Goal: Check status: Check status

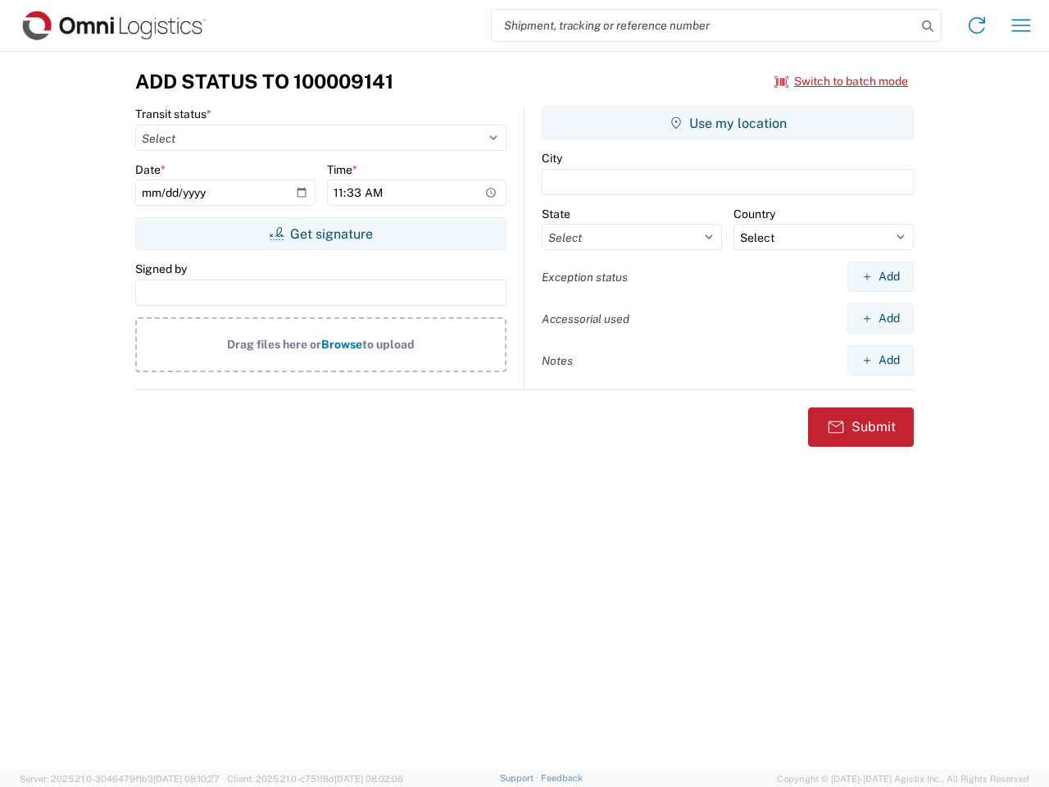
click at [704, 25] on input "search" at bounding box center [704, 25] width 425 height 31
click at [928, 26] on icon at bounding box center [928, 26] width 23 height 23
click at [977, 25] on icon at bounding box center [977, 25] width 26 height 26
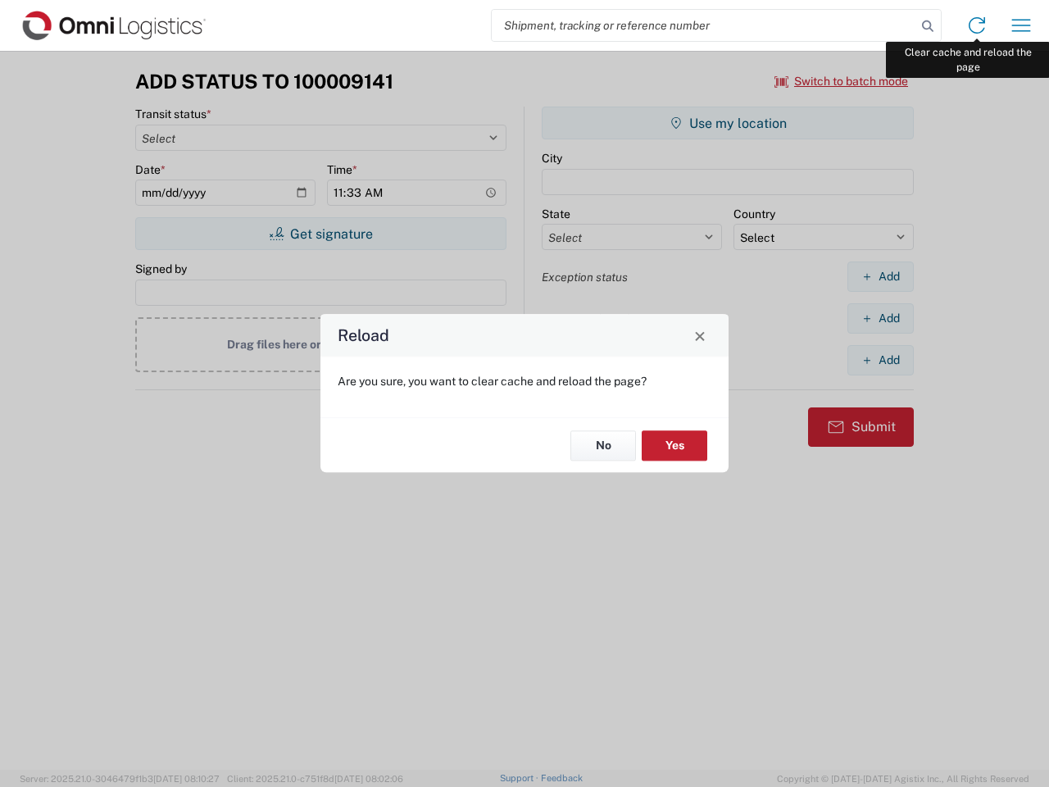
click at [1021, 25] on div "Reload Are you sure, you want to clear cache and reload the page? No Yes" at bounding box center [524, 393] width 1049 height 787
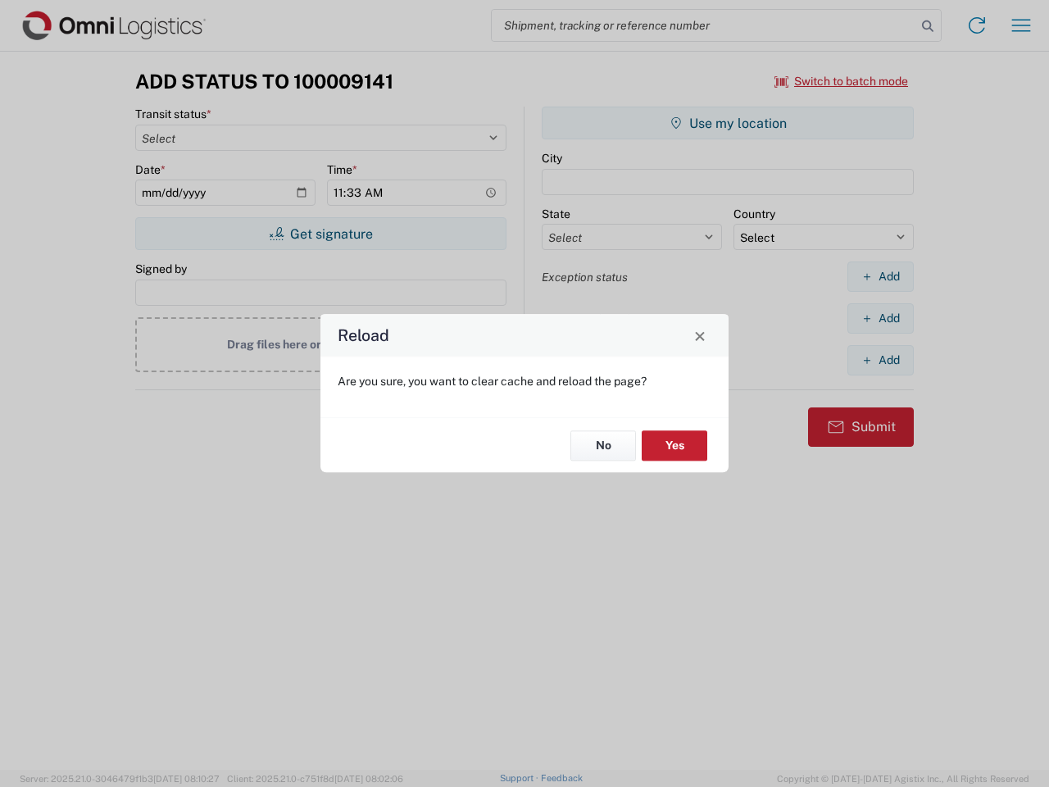
click at [842, 81] on div "Reload Are you sure, you want to clear cache and reload the page? No Yes" at bounding box center [524, 393] width 1049 height 787
click at [321, 234] on div "Reload Are you sure, you want to clear cache and reload the page? No Yes" at bounding box center [524, 393] width 1049 height 787
click at [728, 123] on div "Reload Are you sure, you want to clear cache and reload the page? No Yes" at bounding box center [524, 393] width 1049 height 787
click at [880, 276] on div "Reload Are you sure, you want to clear cache and reload the page? No Yes" at bounding box center [524, 393] width 1049 height 787
click at [880, 318] on div "Reload Are you sure, you want to clear cache and reload the page? No Yes" at bounding box center [524, 393] width 1049 height 787
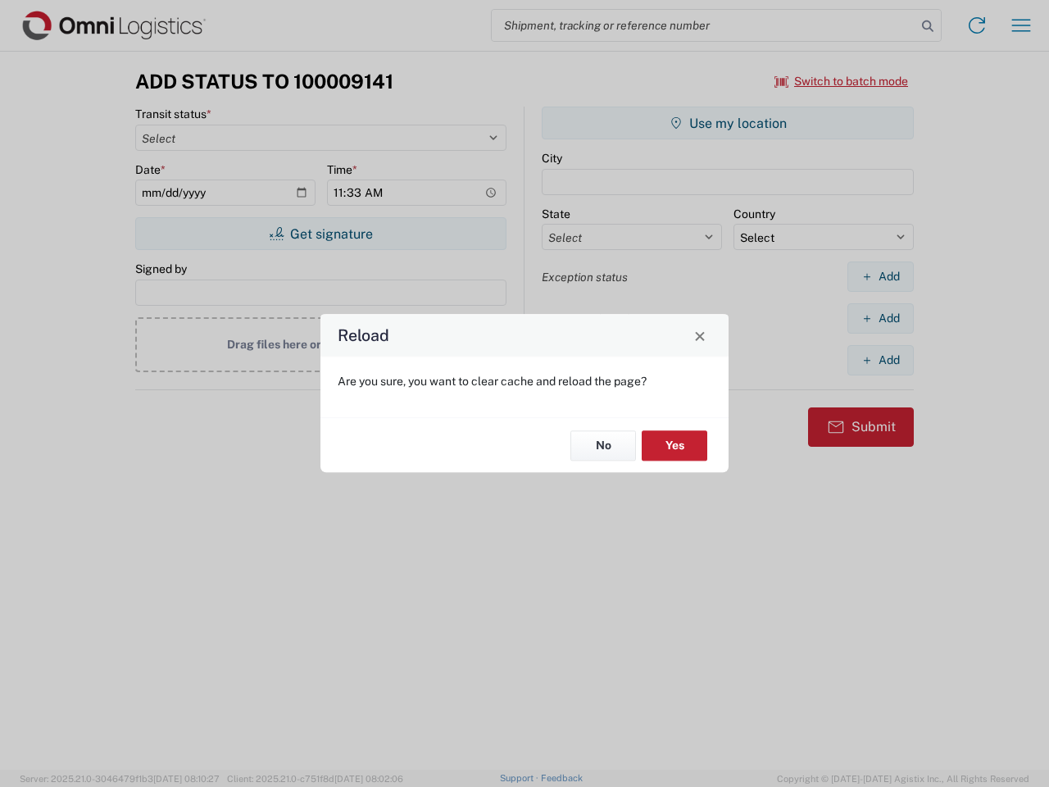
click at [880, 360] on div "Reload Are you sure, you want to clear cache and reload the page? No Yes" at bounding box center [524, 393] width 1049 height 787
